Goal: Information Seeking & Learning: Compare options

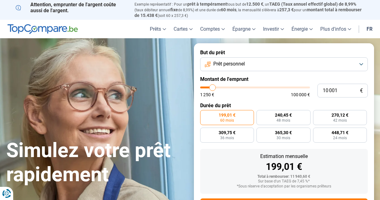
type input "10 250"
type input "10250"
type input "10 500"
type input "10500"
type input "11 000"
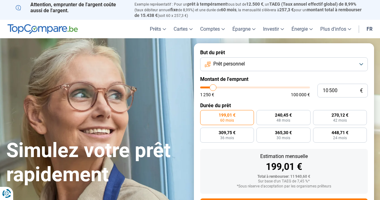
type input "11000"
type input "11 250"
type input "11250"
type input "11 500"
type input "11500"
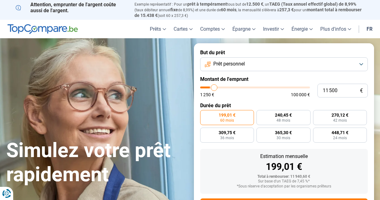
type input "11 750"
type input "11750"
type input "12 000"
type input "12000"
type input "12 500"
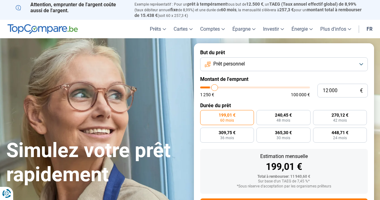
type input "12500"
type input "12 750"
type input "12750"
type input "13 000"
type input "13000"
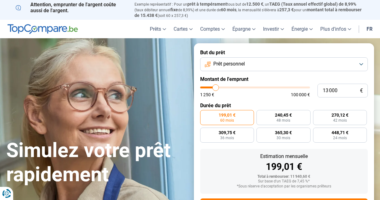
type input "13 250"
type input "13250"
type input "13 500"
type input "13500"
type input "14 000"
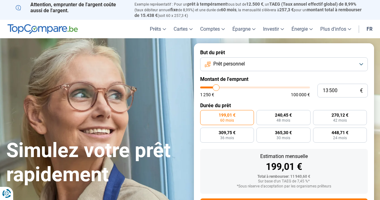
type input "14000"
type input "14 250"
type input "14250"
type input "14 500"
type input "14500"
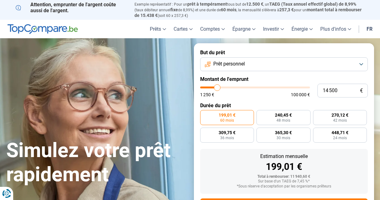
type input "14 750"
type input "14750"
type input "15 000"
type input "15000"
type input "15 500"
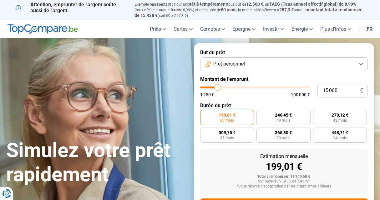
type input "15500"
type input "15 750"
type input "15750"
type input "16 000"
type input "16000"
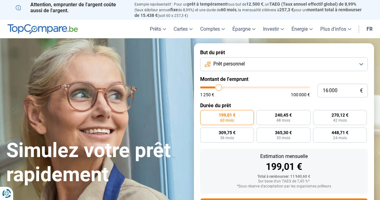
type input "16 250"
type input "16250"
type input "16 500"
type input "16500"
type input "17 000"
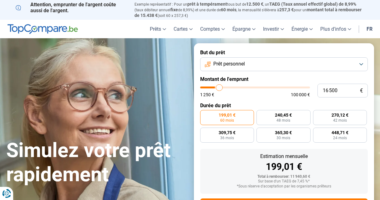
type input "17000"
type input "17 250"
type input "17250"
type input "17 500"
type input "17500"
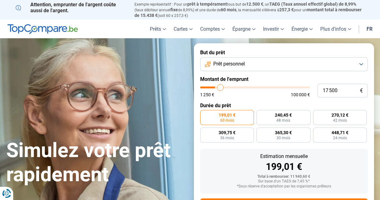
type input "17 750"
type input "17750"
type input "18 000"
type input "18000"
type input "18 500"
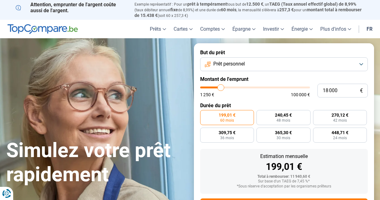
type input "18500"
type input "18 750"
type input "18750"
type input "19 000"
type input "19000"
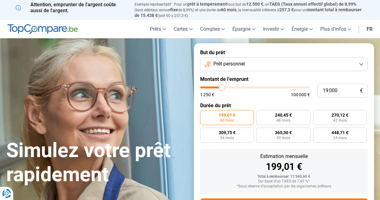
type input "19 250"
type input "19250"
type input "19 750"
type input "19750"
type input "20 000"
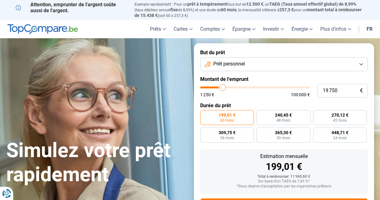
type input "20000"
type input "20 250"
type input "20250"
type input "20 500"
type input "20500"
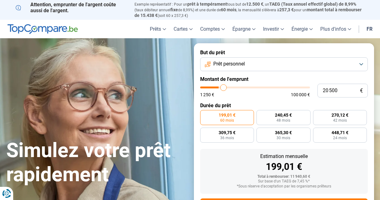
type input "20 750"
type input "20750"
type input "21 250"
type input "21250"
type input "21 500"
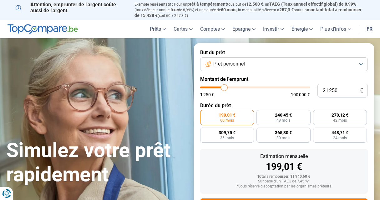
type input "21500"
type input "21 750"
type input "21750"
type input "22 000"
type input "22000"
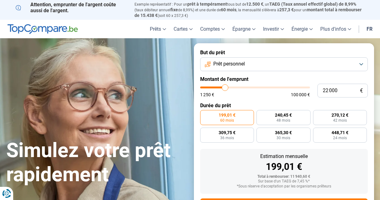
type input "22 250"
type input "22250"
type input "22 750"
type input "22750"
type input "23 000"
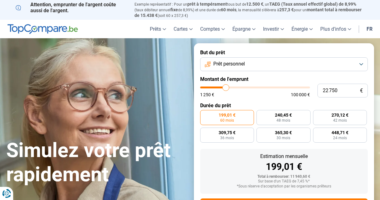
type input "23000"
type input "23 250"
type input "23250"
type input "23 500"
type input "23500"
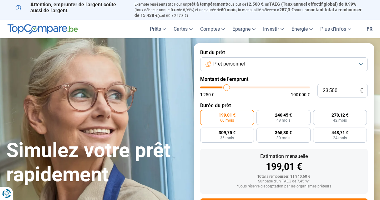
type input "23 750"
type input "23750"
type input "24 250"
type input "24250"
type input "24 500"
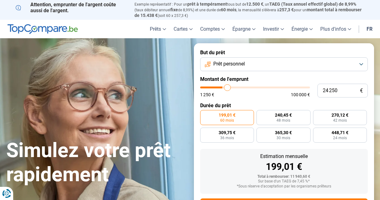
type input "24500"
type input "24 750"
type input "24750"
type input "25 000"
type input "25000"
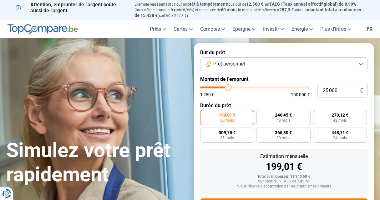
type input "25 250"
type input "25250"
type input "25 750"
type input "25750"
type input "26 000"
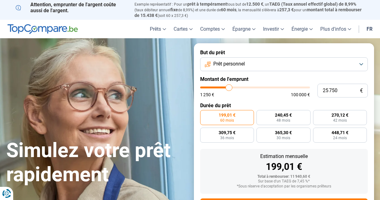
type input "26000"
type input "26 250"
type input "26250"
type input "26 500"
type input "26500"
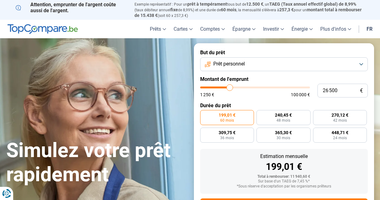
type input "26 750"
type input "26750"
type input "27 250"
type input "27250"
type input "27 500"
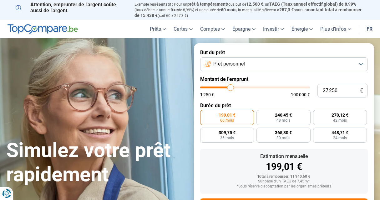
type input "27500"
type input "27 750"
type input "27750"
type input "28 250"
type input "28250"
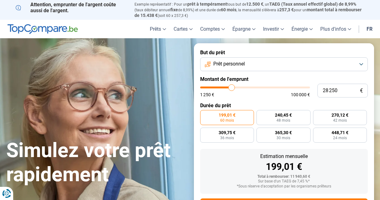
type input "28 750"
type input "28750"
type input "29 250"
type input "29250"
type input "29 500"
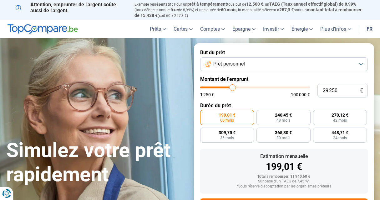
type input "29500"
type input "29 750"
type input "29750"
type input "30 250"
type input "30250"
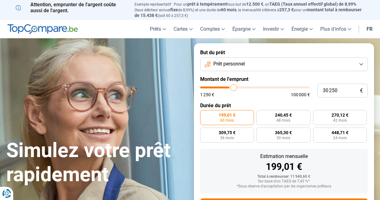
type input "30 500"
type input "30500"
type input "30 750"
type input "30750"
type input "31 000"
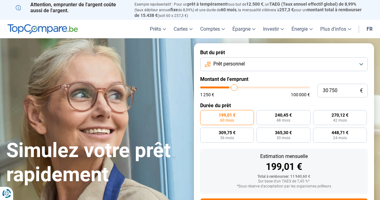
type input "31000"
type input "31 250"
type input "31250"
type input "31 750"
type input "31750"
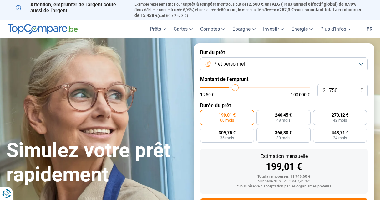
type input "32 000"
type input "32000"
type input "32 250"
type input "32250"
type input "32 500"
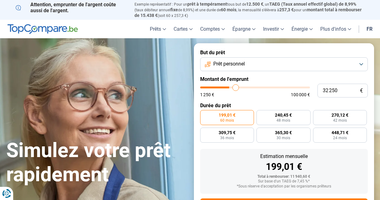
type input "32500"
type input "32 750"
type input "32750"
type input "33 250"
type input "33250"
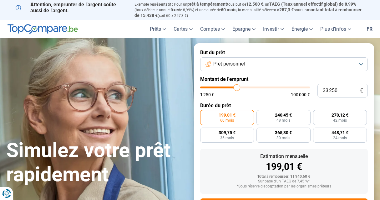
type input "33 500"
type input "33500"
type input "33 750"
type input "33750"
type input "34 000"
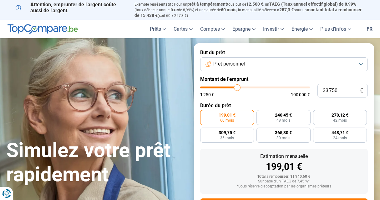
type input "34000"
type input "34 250"
type input "34250"
type input "34 750"
type input "34750"
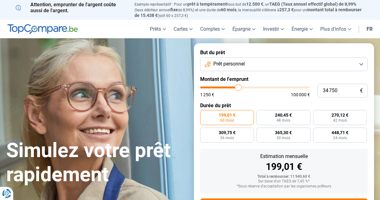
type input "35 000"
type input "35000"
type input "35 250"
type input "35250"
type input "35 500"
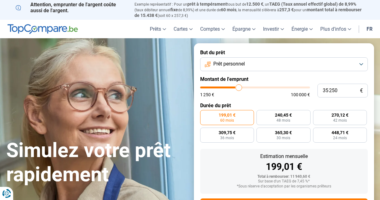
type input "35500"
type input "35 750"
type input "35750"
type input "36 250"
type input "36250"
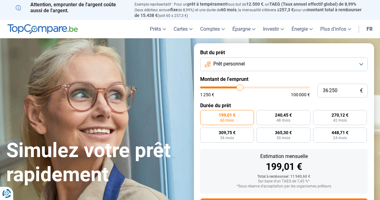
type input "36 500"
type input "36500"
type input "36 250"
type input "36250"
type input "35 750"
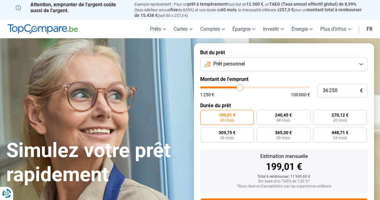
type input "35750"
type input "35 500"
type input "35500"
type input "35 250"
type input "35250"
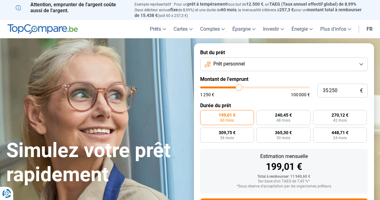
type input "34 750"
type input "34750"
type input "34 000"
type input "34000"
type input "33 750"
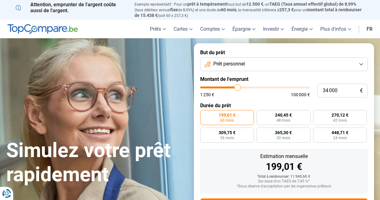
type input "33750"
type input "33 500"
type input "33500"
type input "33 250"
type input "33250"
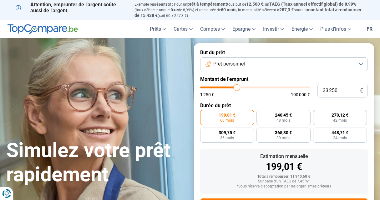
type input "32 500"
type input "32500"
type input "32 000"
type input "32000"
type input "31 750"
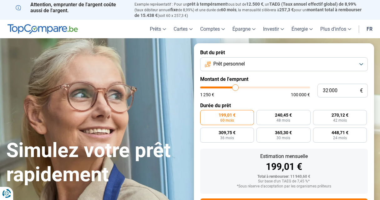
type input "31750"
type input "31 250"
type input "31250"
type input "31 000"
type input "31000"
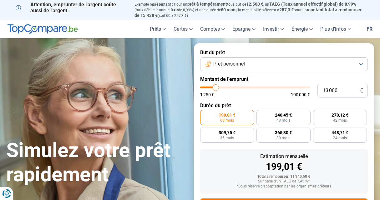
drag, startPoint x: 213, startPoint y: 87, endPoint x: 216, endPoint y: 84, distance: 4.2
click at [216, 86] on input "range" at bounding box center [255, 87] width 110 height 2
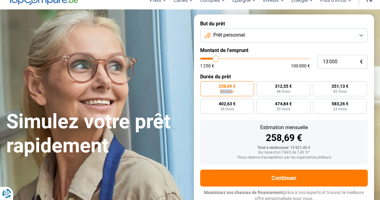
click at [232, 88] on label "258,69 € 60 mois" at bounding box center [227, 88] width 54 height 15
click at [204, 85] on input "258,69 € 60 mois" at bounding box center [202, 83] width 4 height 4
click at [287, 85] on span "312,55 €" at bounding box center [283, 86] width 17 height 4
click at [261, 85] on input "312,55 € 48 mois" at bounding box center [259, 83] width 4 height 4
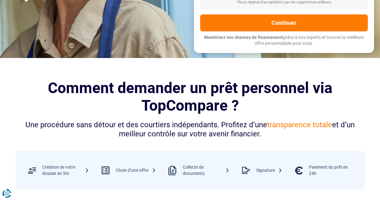
scroll to position [54, 0]
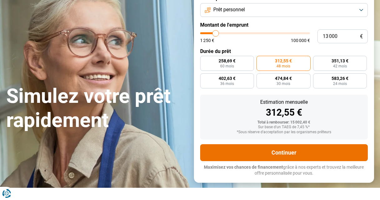
click at [297, 147] on button "Continuer" at bounding box center [284, 152] width 168 height 17
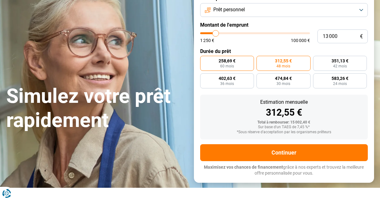
click at [224, 59] on span "258,69 €" at bounding box center [227, 61] width 17 height 4
click at [204, 59] on input "258,69 € 60 mois" at bounding box center [202, 58] width 4 height 4
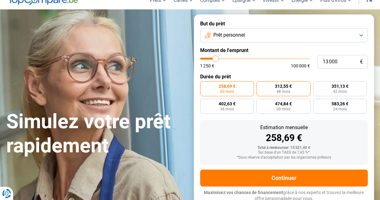
click at [287, 85] on span "312,55 €" at bounding box center [283, 86] width 17 height 4
click at [261, 85] on input "312,55 € 48 mois" at bounding box center [259, 83] width 4 height 4
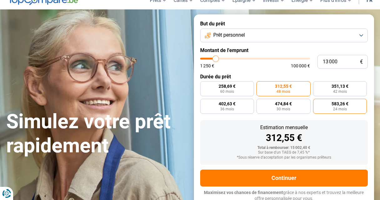
click at [348, 107] on label "583,26 € 24 mois" at bounding box center [340, 106] width 54 height 15
click at [317, 103] on input "583,26 € 24 mois" at bounding box center [315, 101] width 4 height 4
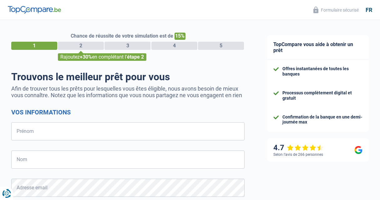
select select "32"
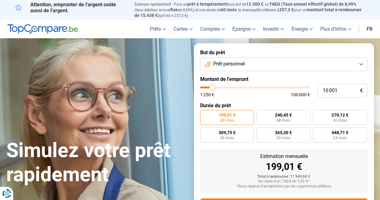
type input "11 000"
type input "11000"
type input "11 250"
type input "11250"
type input "11 500"
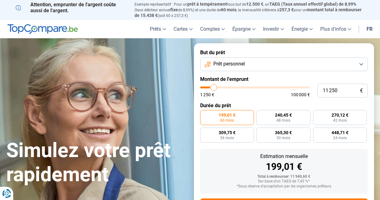
type input "11500"
type input "11 750"
type input "11750"
type input "12 000"
type input "12000"
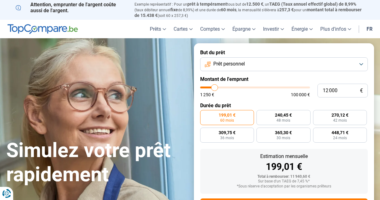
type input "12 500"
type input "12500"
type input "12 750"
type input "12750"
type input "13 000"
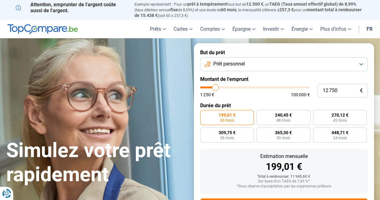
type input "13000"
type input "13 250"
type input "13250"
type input "13 500"
type input "13500"
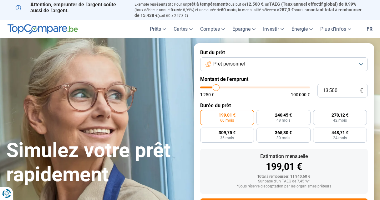
type input "14 000"
type input "14000"
type input "14 250"
type input "14250"
type input "14 500"
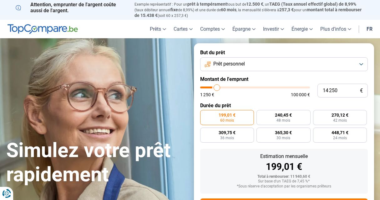
type input "14500"
type input "14 750"
type input "14750"
type input "15 000"
type input "15000"
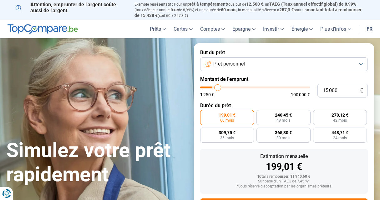
type input "15 500"
type input "15500"
type input "15 750"
type input "15750"
type input "16 000"
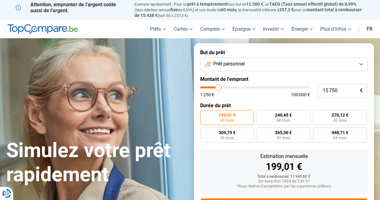
type input "16000"
type input "16 250"
type input "16250"
type input "16 500"
type input "16500"
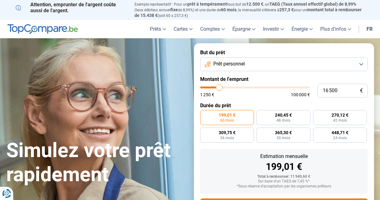
type input "17 000"
type input "17000"
type input "17 250"
type input "17250"
type input "17 500"
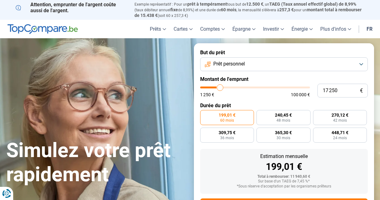
type input "17500"
type input "17 750"
type input "17750"
type input "18 000"
type input "18000"
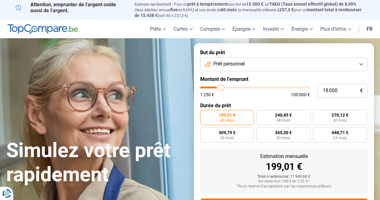
type input "18 500"
type input "18500"
type input "18 750"
type input "18750"
type input "19 000"
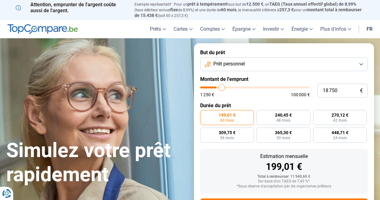
type input "19000"
type input "19 250"
type input "19250"
type input "19 750"
type input "19750"
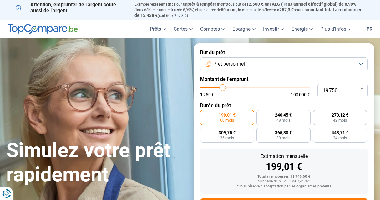
type input "20 000"
type input "20000"
type input "20 250"
type input "20250"
type input "20 500"
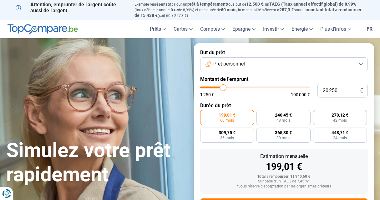
type input "20500"
type input "20 750"
type input "20750"
type input "21 250"
type input "21250"
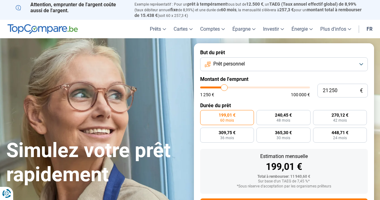
type input "21 500"
type input "21500"
type input "21 750"
type input "21750"
type input "22 000"
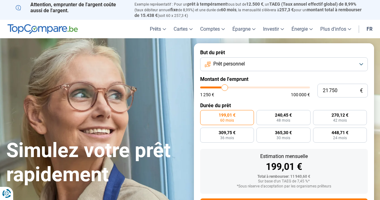
type input "22000"
type input "22 250"
type input "22250"
type input "22 750"
type input "22750"
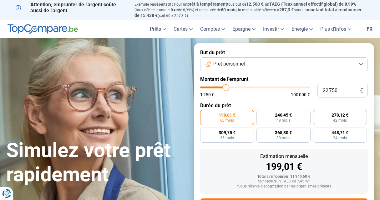
type input "23 000"
type input "23000"
type input "23 250"
type input "23250"
type input "23 500"
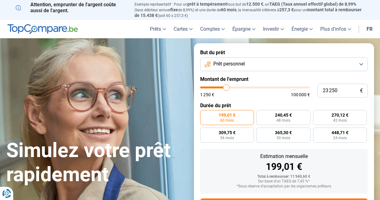
type input "23500"
type input "23 750"
type input "23750"
type input "24 250"
type input "24250"
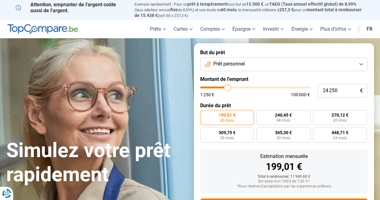
type input "24 500"
type input "24500"
type input "24 750"
type input "24750"
type input "25 000"
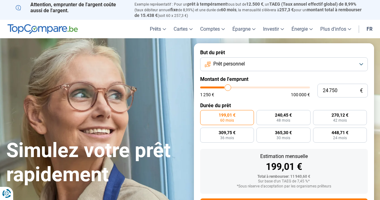
type input "25000"
type input "25 250"
type input "25250"
type input "25 750"
type input "25750"
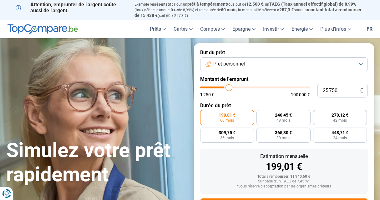
type input "26 000"
type input "26000"
type input "26 250"
type input "26250"
type input "26 500"
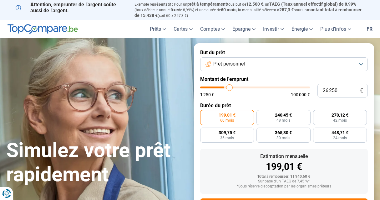
type input "26500"
type input "26 750"
type input "26750"
type input "27 250"
type input "27250"
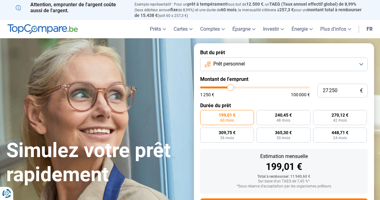
type input "27 500"
type input "27500"
type input "27 750"
type input "27750"
type input "27 500"
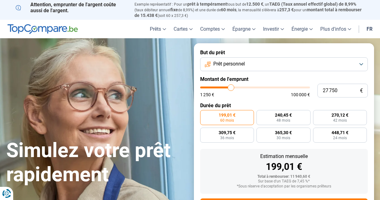
type input "27500"
type input "27 250"
type input "27250"
type input "26 750"
type input "26750"
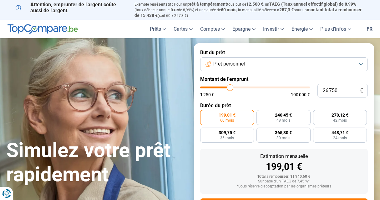
type input "26 500"
type input "26500"
type input "26 250"
type input "26250"
type input "26 000"
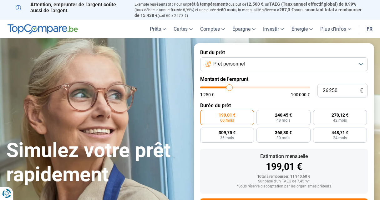
type input "26000"
type input "25 750"
type input "25750"
type input "25 250"
type input "25250"
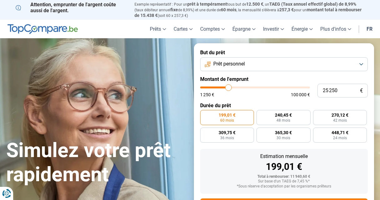
type input "25 000"
type input "25000"
type input "24 750"
type input "24750"
type input "24 500"
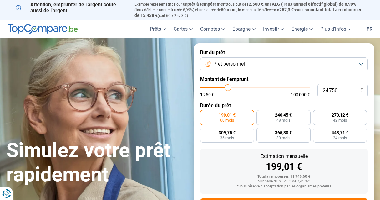
type input "24500"
type input "24 250"
type input "24250"
type input "23 750"
type input "23750"
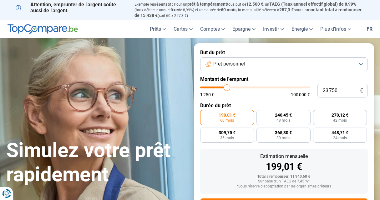
type input "23 500"
type input "23500"
type input "23 250"
type input "23250"
type input "23 000"
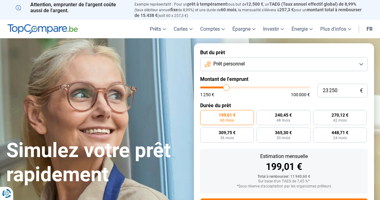
type input "23000"
type input "22 750"
type input "22750"
type input "22 250"
type input "22250"
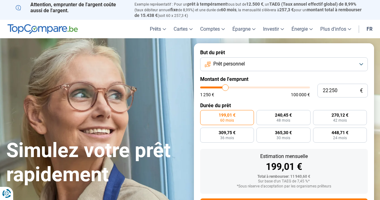
type input "22 000"
type input "22000"
type input "21 750"
type input "21750"
type input "21 500"
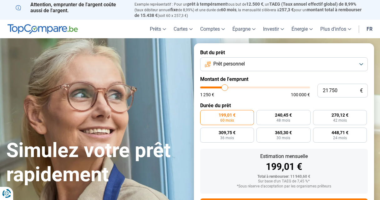
type input "21500"
type input "21 250"
type input "21250"
type input "20 750"
type input "20750"
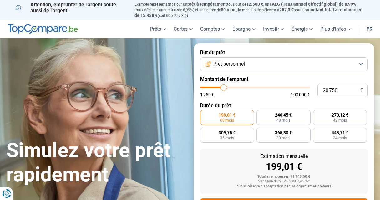
type input "20 500"
type input "20500"
type input "20 250"
type input "20250"
type input "20 000"
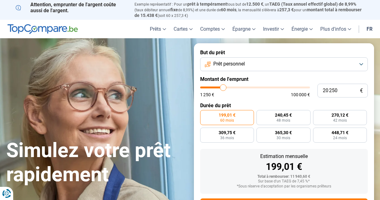
type input "20000"
type input "19 750"
type input "19750"
type input "19 250"
type input "19250"
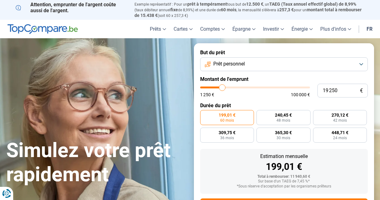
type input "19 000"
type input "19000"
type input "18 750"
type input "18750"
type input "18 500"
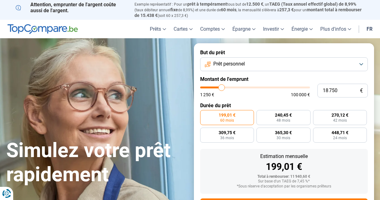
type input "18500"
type input "18 000"
type input "18000"
type input "17 750"
type input "17750"
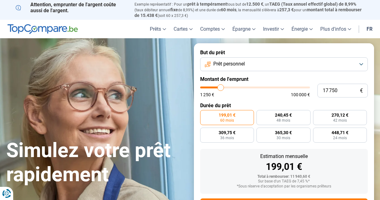
type input "17 500"
type input "17500"
type input "17 250"
type input "17250"
type input "17 000"
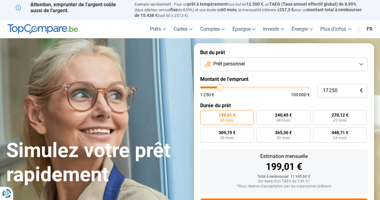
type input "17000"
type input "16 500"
type input "16500"
type input "16 250"
type input "16250"
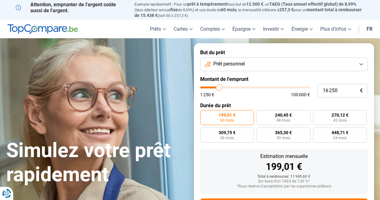
type input "16 000"
type input "16000"
type input "15 750"
type input "15750"
type input "15 500"
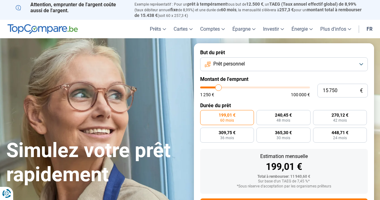
type input "15500"
type input "15 000"
type input "15000"
type input "14 750"
type input "14750"
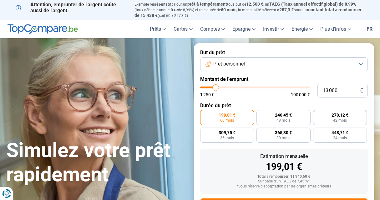
drag, startPoint x: 214, startPoint y: 87, endPoint x: 216, endPoint y: 83, distance: 3.9
click at [216, 86] on input "range" at bounding box center [255, 87] width 110 height 2
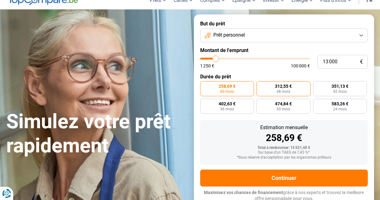
click at [281, 88] on span "312,55 €" at bounding box center [283, 86] width 17 height 4
click at [261, 85] on input "312,55 € 48 mois" at bounding box center [259, 83] width 4 height 4
